Goal: Task Accomplishment & Management: Use online tool/utility

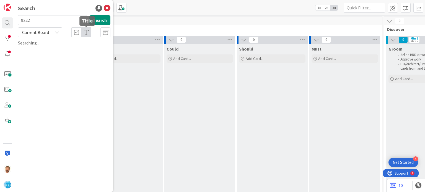
scroll to position [0, 439]
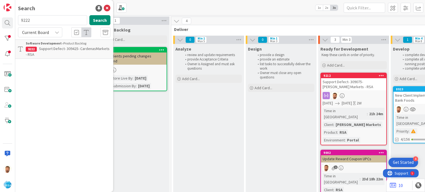
click at [67, 48] on span "Support Defect- 309425- CardenasMarkets - RSA" at bounding box center [68, 51] width 84 height 11
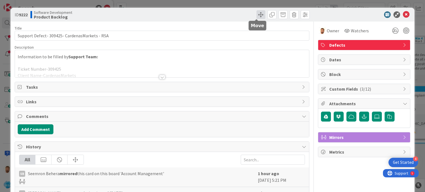
click at [256, 16] on span at bounding box center [260, 14] width 9 height 9
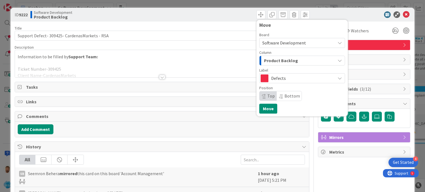
click at [264, 60] on span "Product Backlog" at bounding box center [281, 60] width 34 height 7
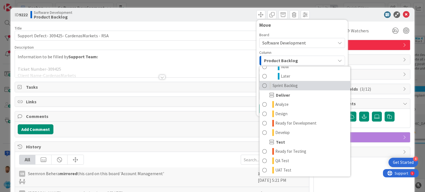
scroll to position [91, 0]
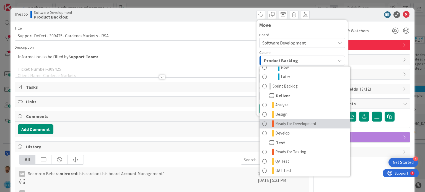
click at [275, 121] on span "Ready for Development" at bounding box center [295, 124] width 41 height 7
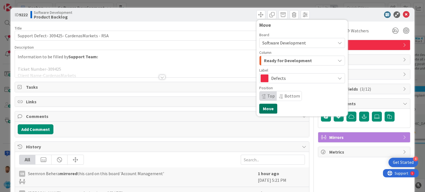
click at [267, 110] on button "Move" at bounding box center [268, 109] width 18 height 10
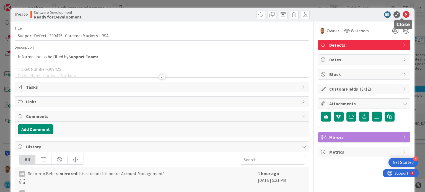
click at [405, 14] on icon at bounding box center [406, 14] width 7 height 7
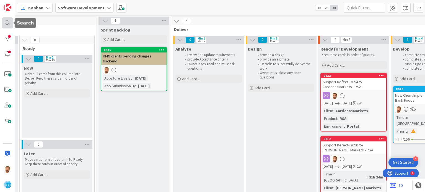
click at [11, 23] on div at bounding box center [7, 22] width 11 height 11
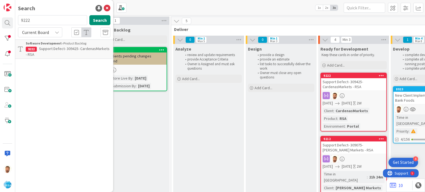
click at [31, 20] on input "9222" at bounding box center [52, 20] width 69 height 10
type input "9219"
click at [46, 52] on link "Software Development › Product Backlog 9219 Support Defect- 309324- Cardeneas-R…" at bounding box center [64, 47] width 98 height 14
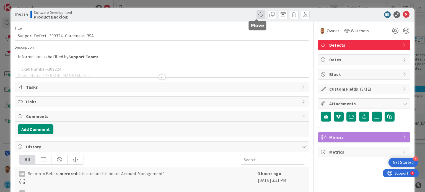
click at [256, 15] on span at bounding box center [260, 14] width 9 height 9
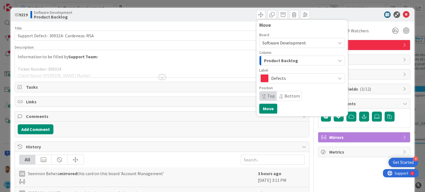
click at [267, 62] on span "Product Backlog" at bounding box center [281, 60] width 34 height 7
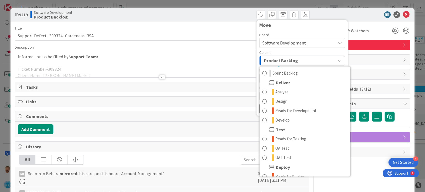
scroll to position [106, 0]
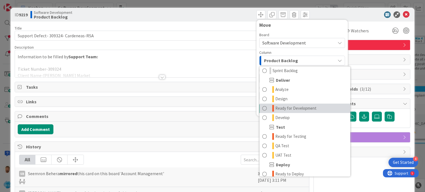
click at [290, 108] on span "Ready for Development" at bounding box center [295, 108] width 41 height 7
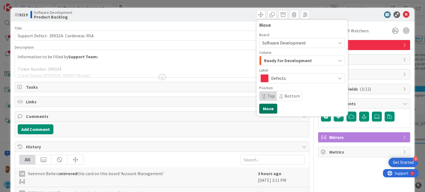
click at [265, 108] on button "Move" at bounding box center [268, 109] width 18 height 10
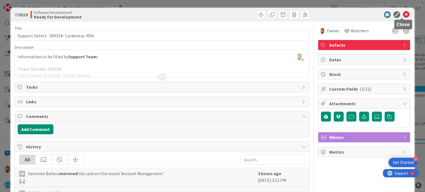
click at [403, 16] on icon at bounding box center [406, 14] width 7 height 7
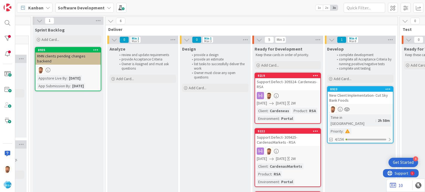
click at [283, 85] on div "Support Defect- 309324- Cardeneas-RSA" at bounding box center [287, 84] width 65 height 12
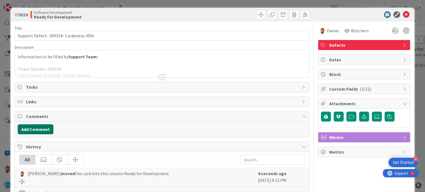
click at [46, 129] on button "Add Comment" at bounding box center [36, 129] width 36 height 10
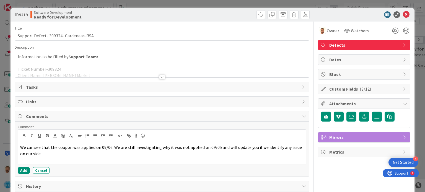
click at [23, 173] on div "Comment We can see that the coupon was applied on 09/06. We are still investiga…" at bounding box center [162, 149] width 294 height 55
click at [24, 171] on button "Add" at bounding box center [24, 170] width 12 height 7
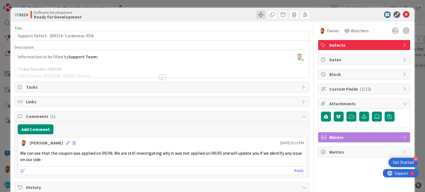
click at [256, 12] on span at bounding box center [260, 14] width 9 height 9
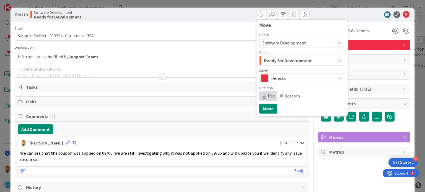
click at [272, 57] on span "Ready for Development" at bounding box center [288, 60] width 48 height 7
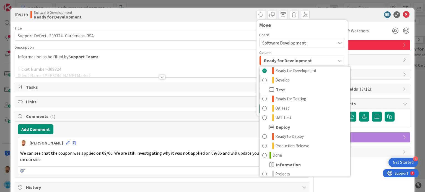
scroll to position [157, 0]
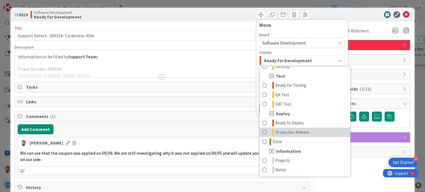
click at [285, 136] on link "Production Release" at bounding box center [304, 132] width 91 height 9
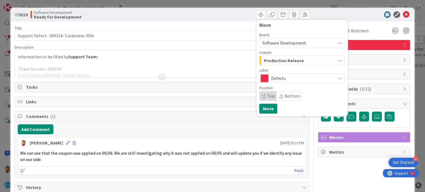
click at [277, 65] on div "Production Release" at bounding box center [298, 60] width 73 height 9
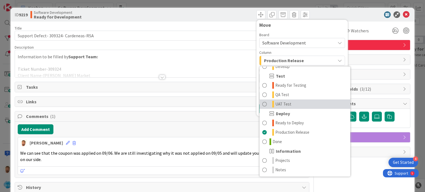
scroll to position [17, 0]
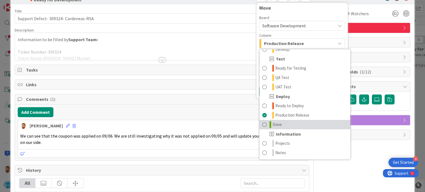
click at [275, 120] on link "Done" at bounding box center [304, 124] width 91 height 9
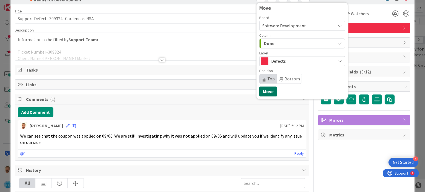
click at [267, 91] on button "Move" at bounding box center [268, 92] width 18 height 10
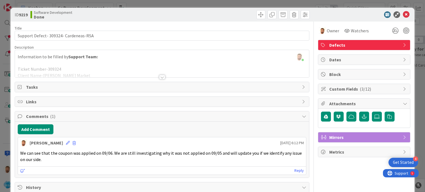
scroll to position [0, 0]
click at [403, 17] on icon at bounding box center [406, 14] width 7 height 7
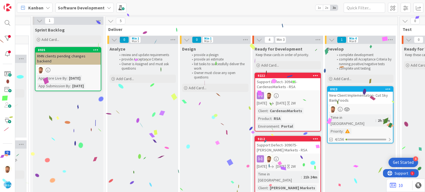
click at [273, 84] on div "Support Defect- 309425- CardenasMarkets - RSA" at bounding box center [287, 84] width 65 height 12
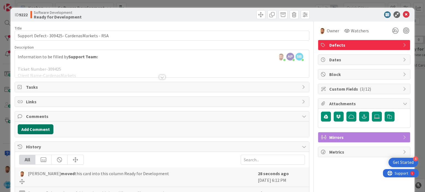
click at [39, 126] on button "Add Comment" at bounding box center [36, 129] width 36 height 10
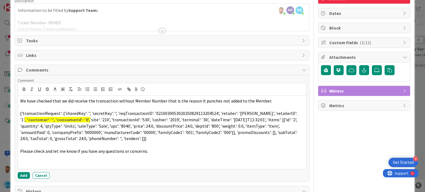
scroll to position [47, 0]
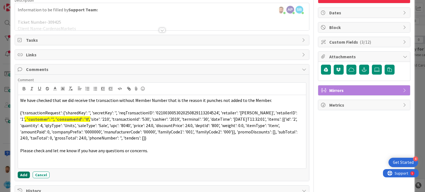
click at [20, 174] on button "Add" at bounding box center [24, 175] width 12 height 7
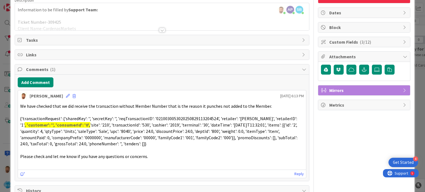
scroll to position [0, 0]
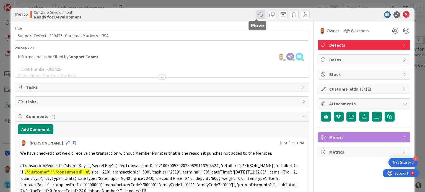
click at [256, 11] on span at bounding box center [260, 14] width 9 height 9
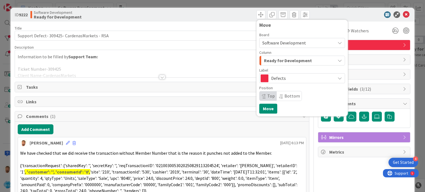
click at [272, 59] on span "Ready for Development" at bounding box center [288, 60] width 48 height 7
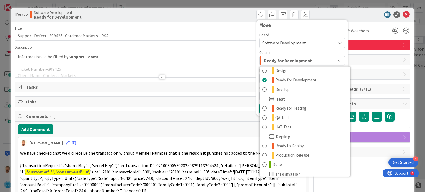
scroll to position [135, 0]
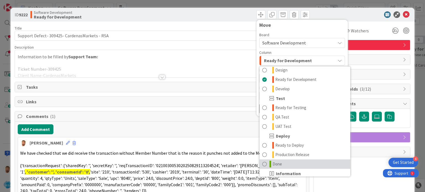
click at [262, 161] on span at bounding box center [264, 164] width 4 height 7
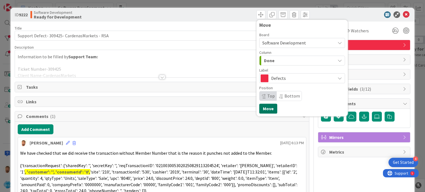
click at [263, 111] on button "Move" at bounding box center [268, 109] width 18 height 10
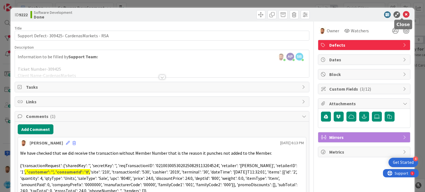
click at [403, 13] on icon at bounding box center [406, 14] width 7 height 7
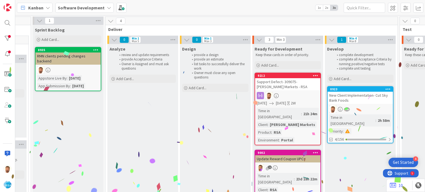
click at [274, 83] on div "Support Defect- 309075- [PERSON_NAME] Markets - RSA" at bounding box center [287, 84] width 65 height 12
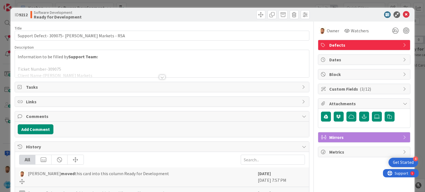
click at [161, 77] on div at bounding box center [162, 77] width 6 height 4
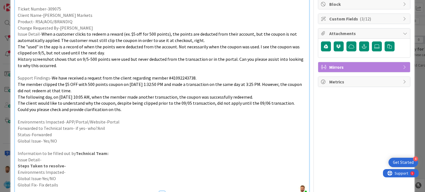
scroll to position [71, 0]
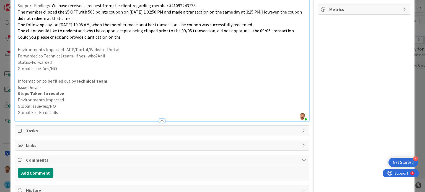
click at [45, 167] on div "Add Comment" at bounding box center [162, 172] width 294 height 15
click at [42, 171] on button "Add Comment" at bounding box center [36, 173] width 36 height 10
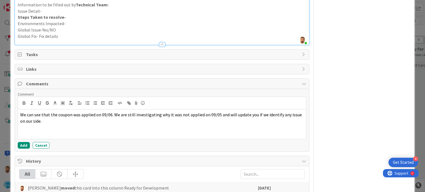
scroll to position [223, 0]
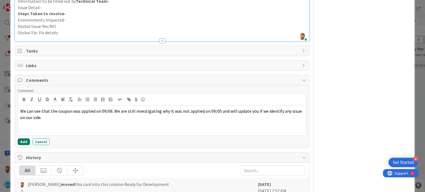
click at [24, 140] on button "Add" at bounding box center [24, 142] width 12 height 7
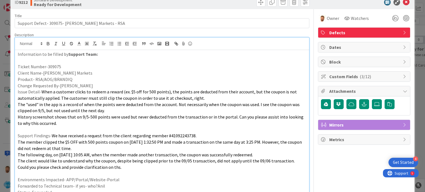
scroll to position [0, 0]
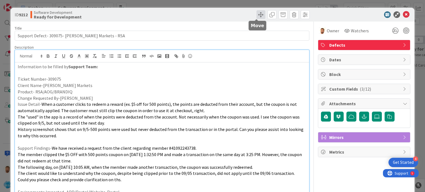
click at [256, 14] on span at bounding box center [260, 14] width 9 height 9
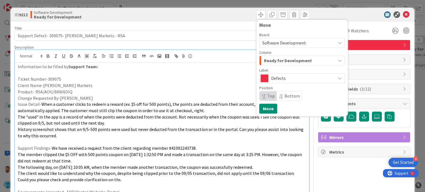
click at [270, 66] on div "Board Software Development Column Ready for Development Label Defects Position …" at bounding box center [302, 67] width 86 height 68
click at [270, 62] on span "Ready for Development" at bounding box center [288, 60] width 48 height 7
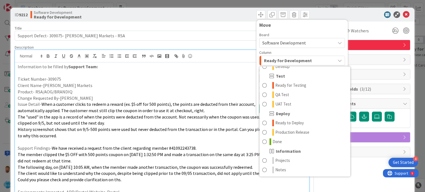
scroll to position [10, 0]
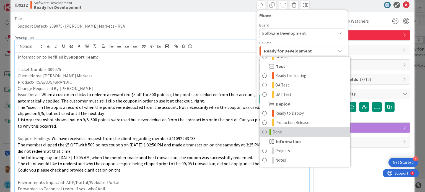
click at [277, 129] on link "Done" at bounding box center [304, 131] width 91 height 9
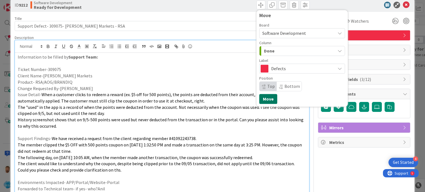
click at [265, 98] on button "Move" at bounding box center [268, 99] width 18 height 10
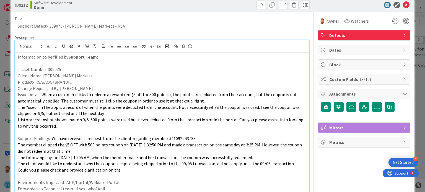
click at [403, 4] on icon at bounding box center [406, 5] width 7 height 7
